Goal: Navigation & Orientation: Find specific page/section

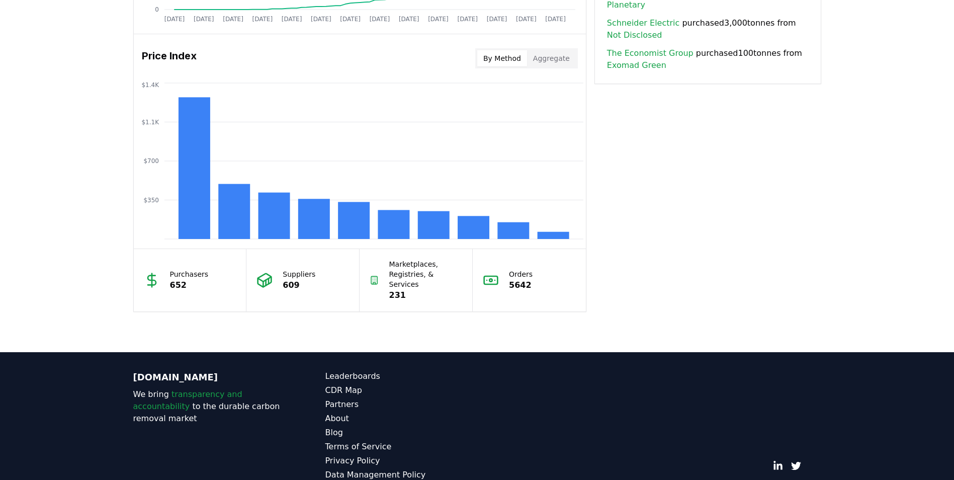
scroll to position [827, 0]
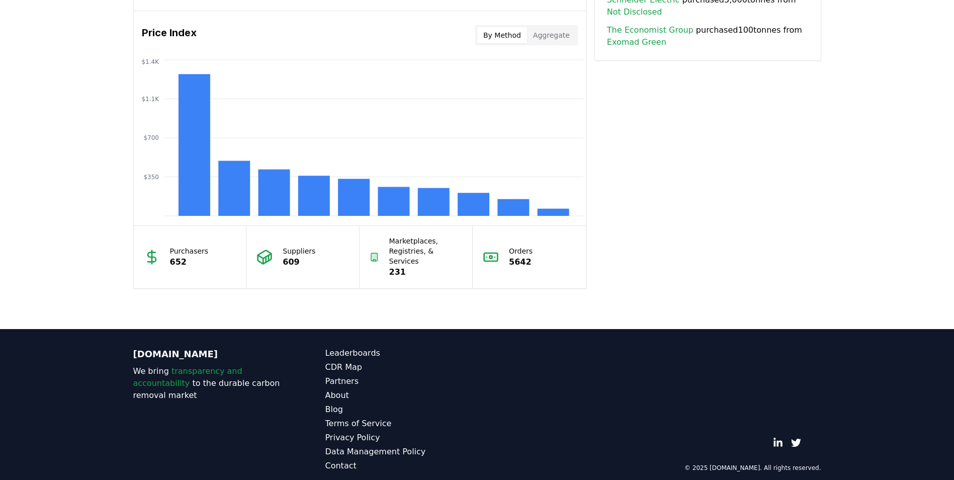
click at [470, 36] on button "By Method" at bounding box center [502, 35] width 50 height 16
click at [470, 35] on button "Aggregate" at bounding box center [551, 35] width 49 height 16
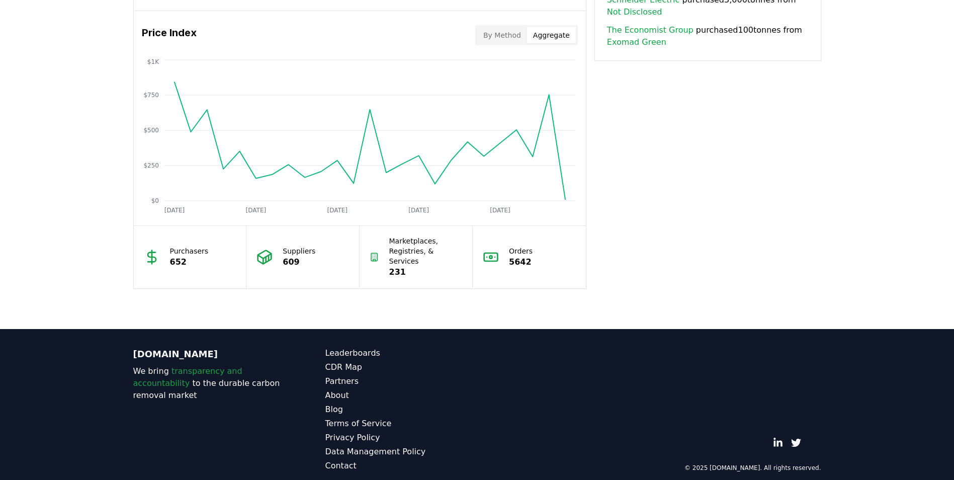
click at [470, 38] on button "By Method" at bounding box center [502, 35] width 50 height 16
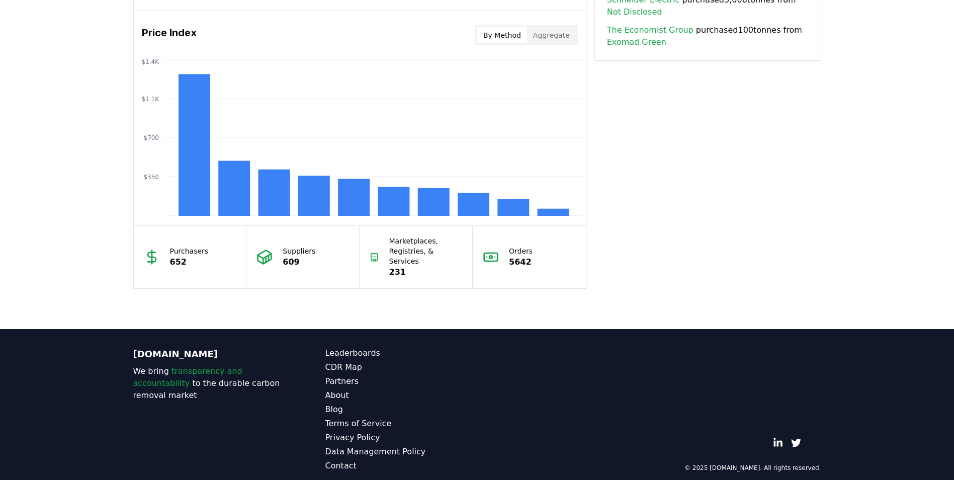
drag, startPoint x: 514, startPoint y: 39, endPoint x: 490, endPoint y: 70, distance: 38.4
click at [470, 70] on icon "$350 $700 $1.1K $1.4K" at bounding box center [360, 137] width 452 height 161
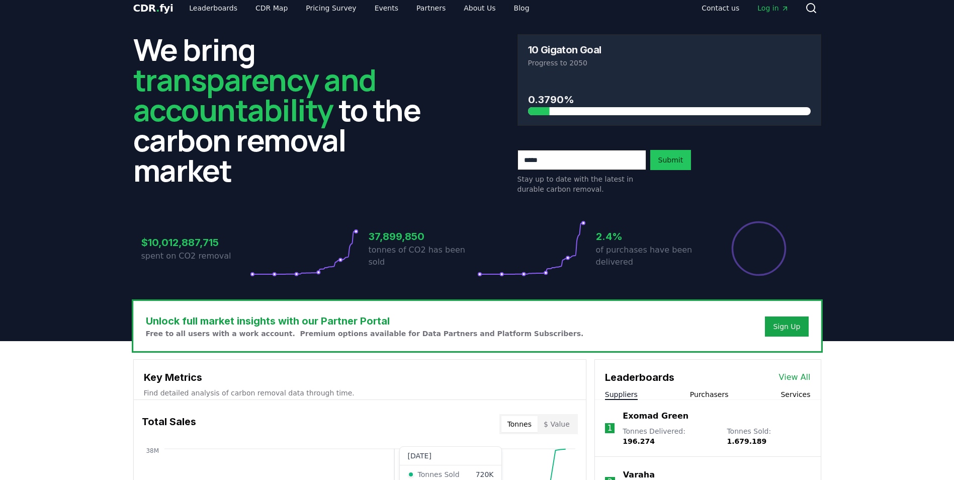
scroll to position [0, 0]
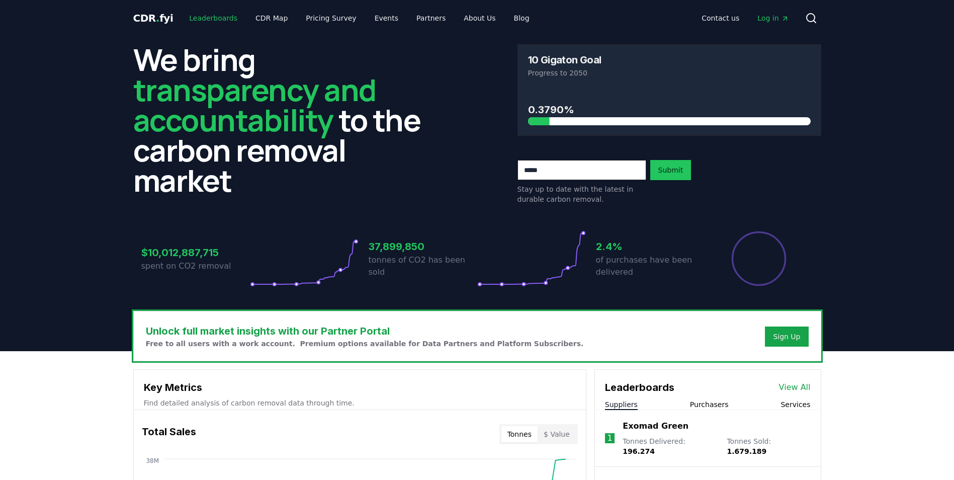
click at [227, 20] on link "Leaderboards" at bounding box center [213, 18] width 64 height 18
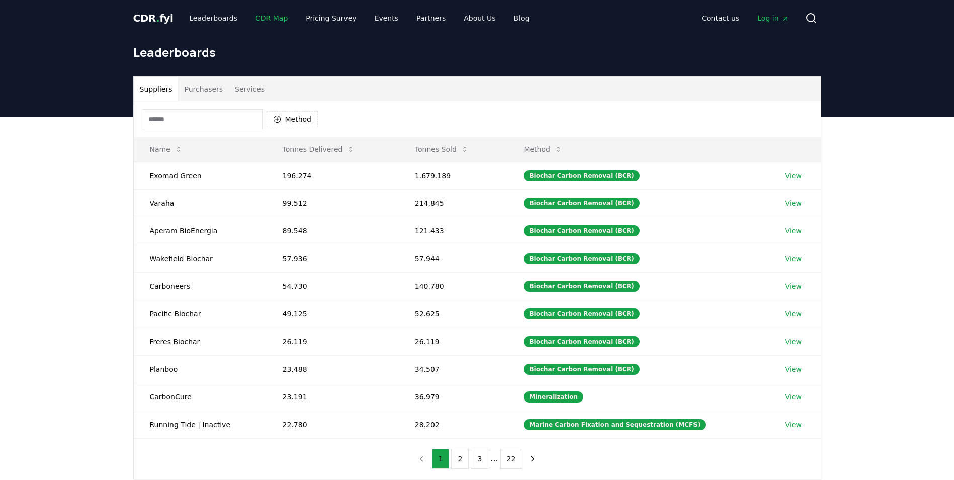
click at [269, 13] on link "CDR Map" at bounding box center [271, 18] width 48 height 18
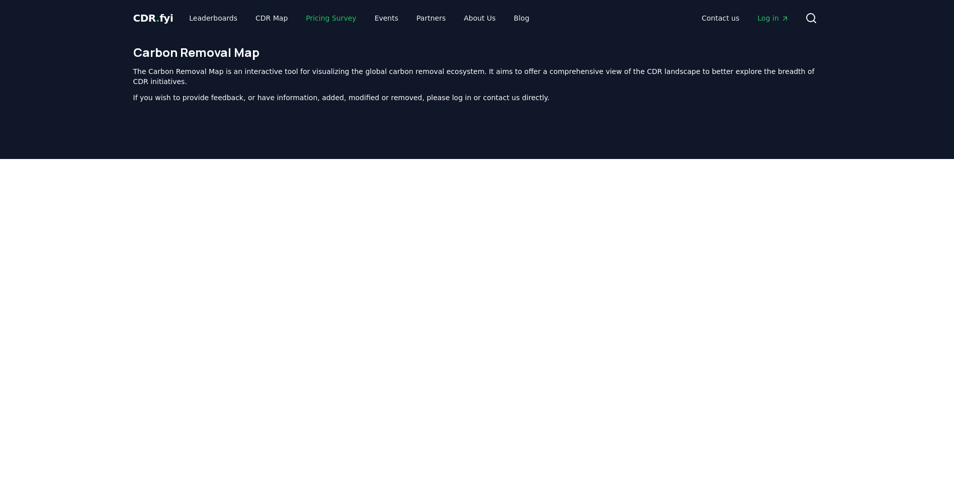
click at [305, 16] on link "Pricing Survey" at bounding box center [331, 18] width 66 height 18
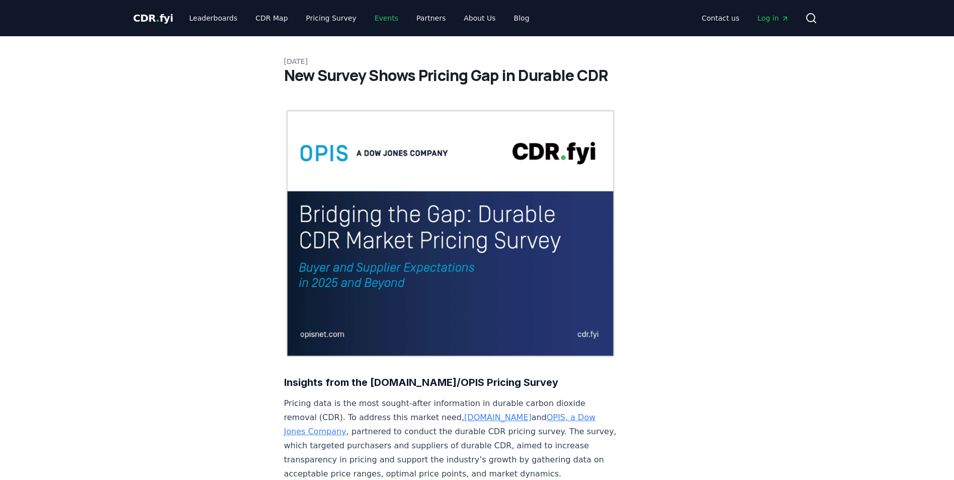
click at [371, 16] on link "Events" at bounding box center [387, 18] width 40 height 18
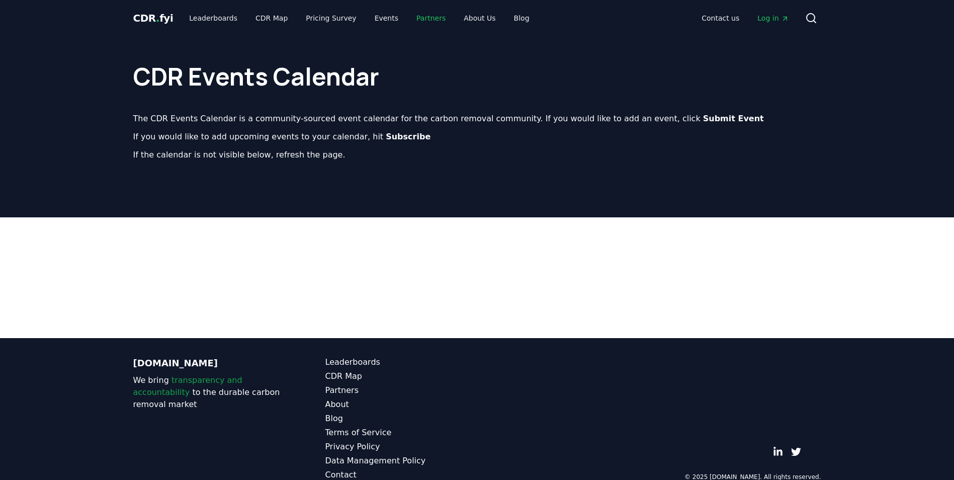
click at [411, 16] on link "Partners" at bounding box center [430, 18] width 45 height 18
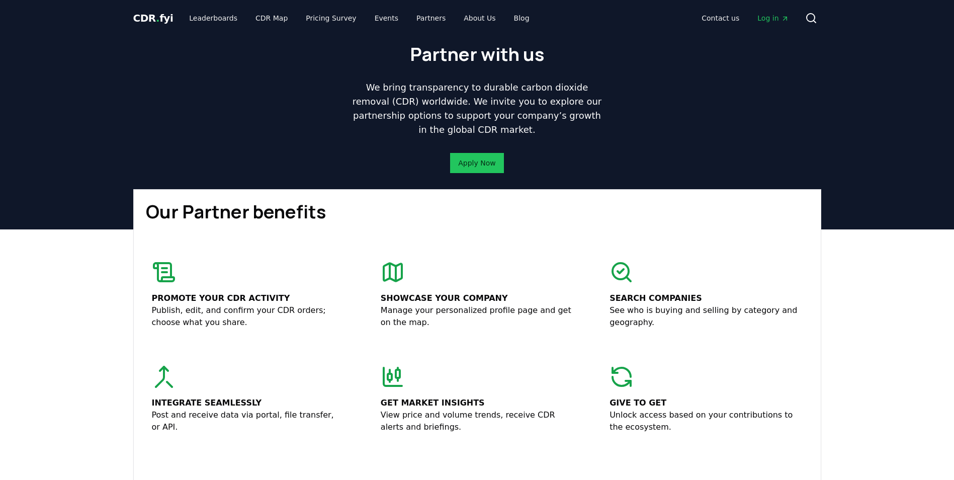
click at [160, 15] on span "CDR . fyi" at bounding box center [153, 18] width 40 height 12
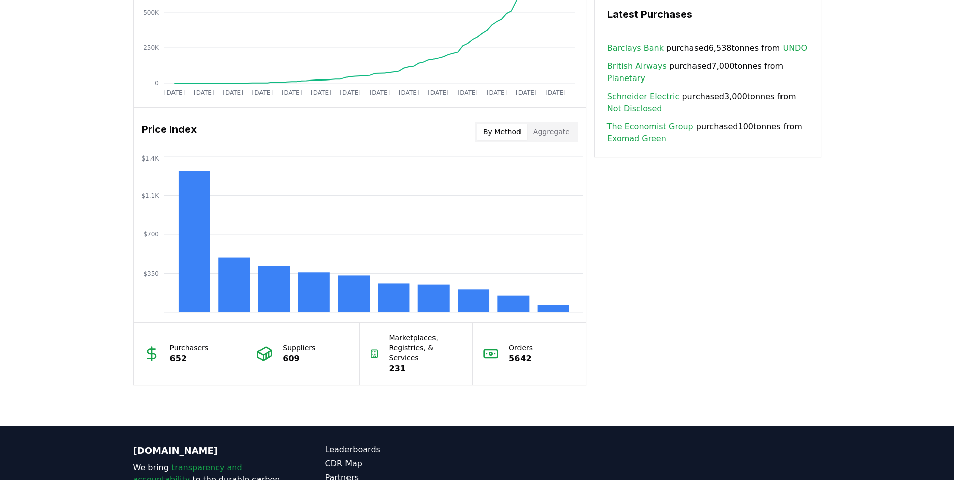
scroll to position [754, 0]
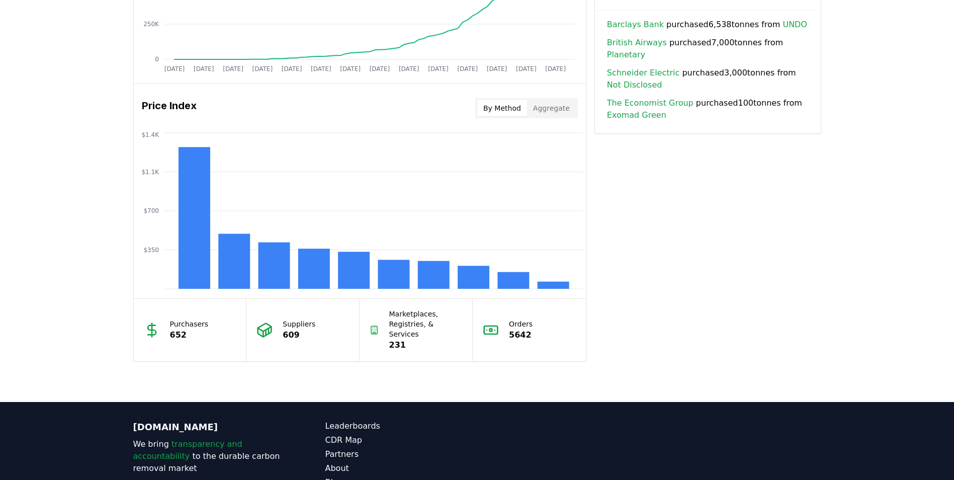
click at [187, 105] on h3 "Price Index" at bounding box center [169, 108] width 55 height 20
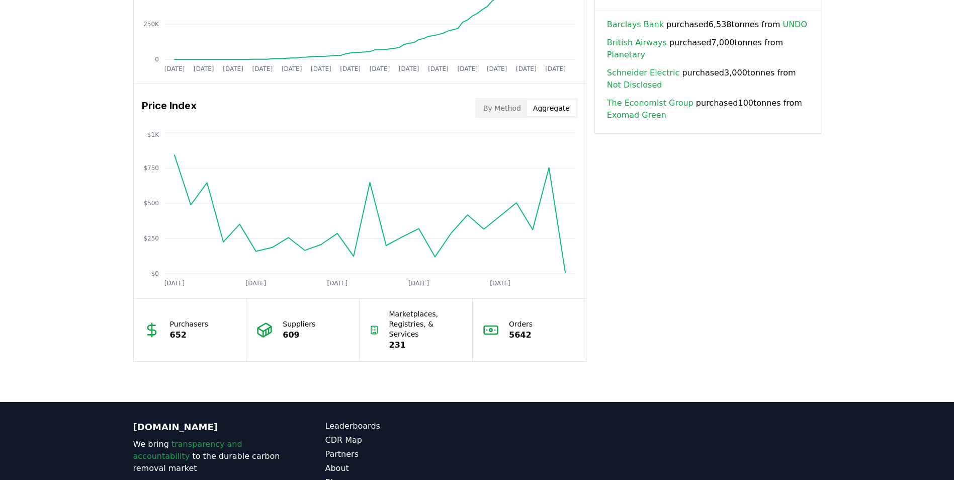
click at [470, 107] on button "Aggregate" at bounding box center [551, 108] width 49 height 16
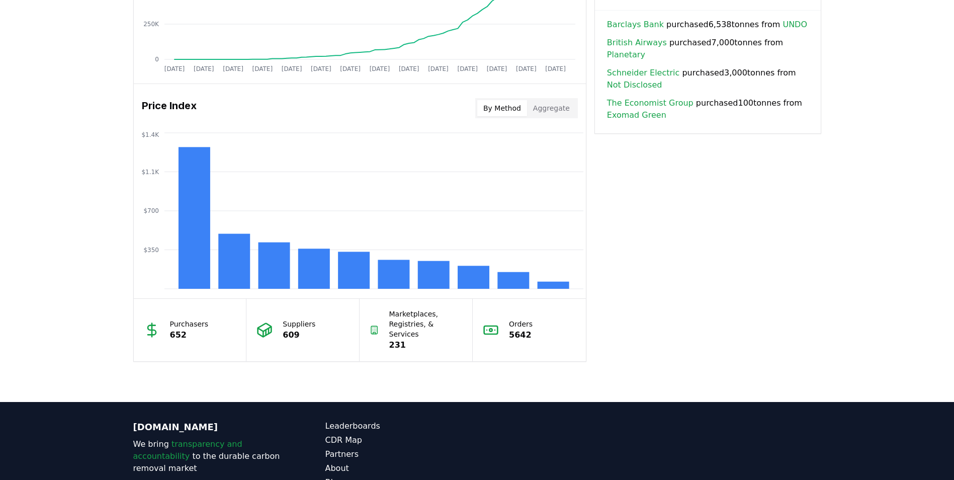
click at [470, 106] on button "By Method" at bounding box center [502, 108] width 50 height 16
